Goal: Task Accomplishment & Management: Use online tool/utility

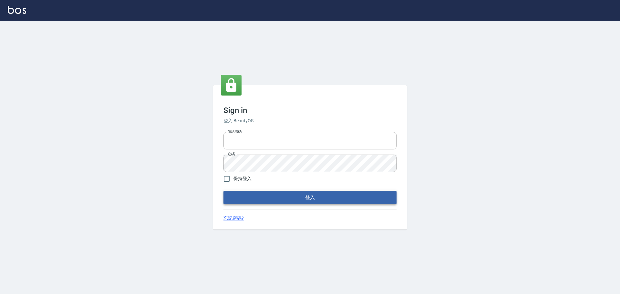
type input "0976570099"
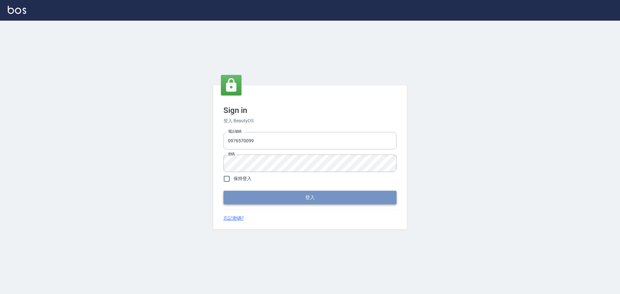
click at [265, 196] on button "登入" at bounding box center [309, 198] width 173 height 14
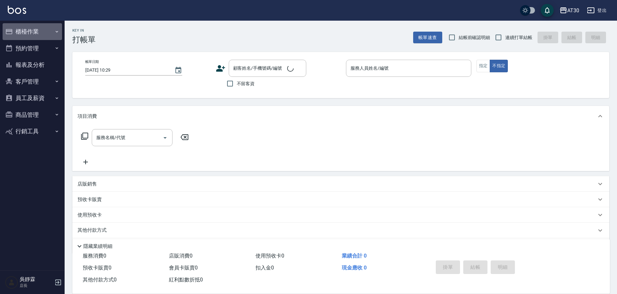
click at [23, 29] on button "櫃檯作業" at bounding box center [32, 31] width 59 height 17
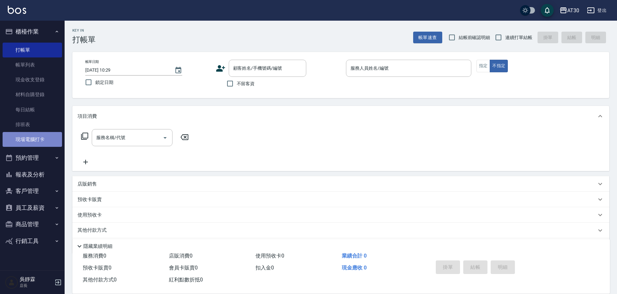
click at [37, 139] on link "現場電腦打卡" at bounding box center [32, 139] width 59 height 15
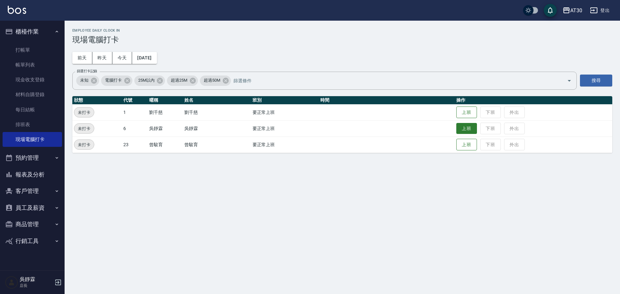
click at [467, 130] on button "上班" at bounding box center [466, 128] width 21 height 11
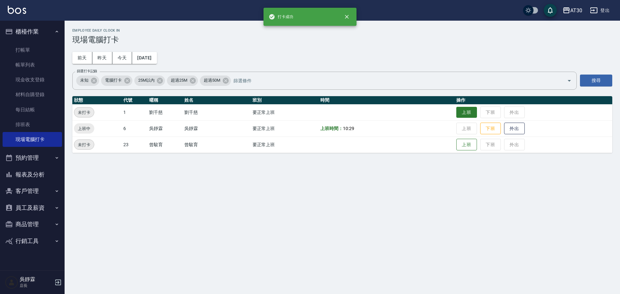
click at [465, 113] on button "上班" at bounding box center [466, 112] width 21 height 11
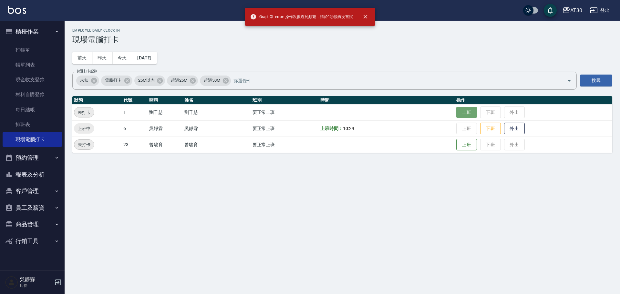
click at [464, 114] on button "上班" at bounding box center [466, 112] width 21 height 11
